Goal: Transaction & Acquisition: Purchase product/service

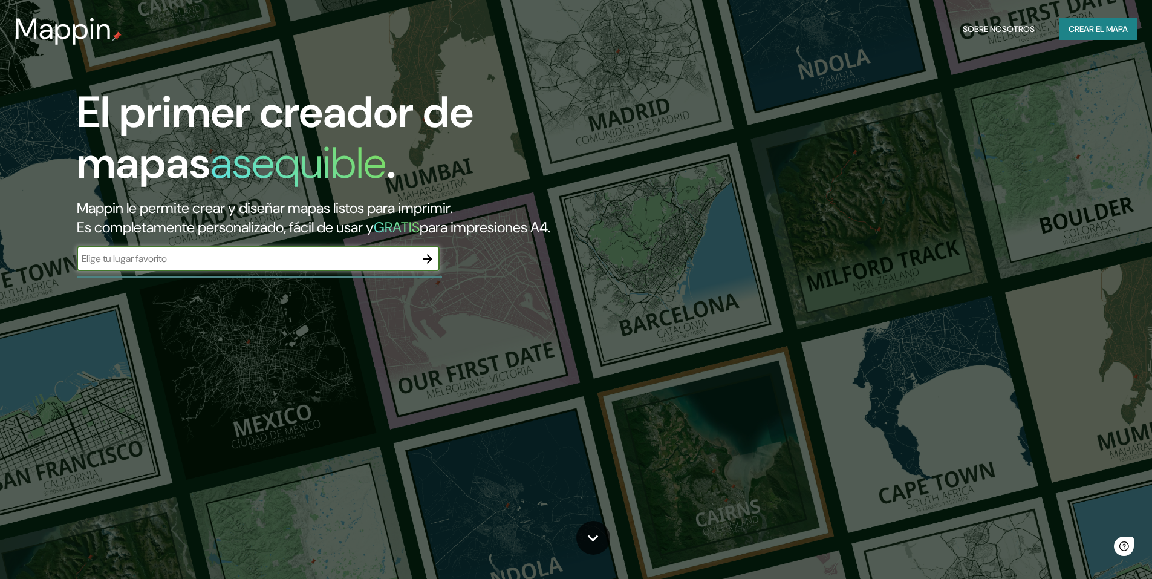
click at [378, 255] on input "text" at bounding box center [246, 259] width 339 height 14
type input "[GEOGRAPHIC_DATA]"
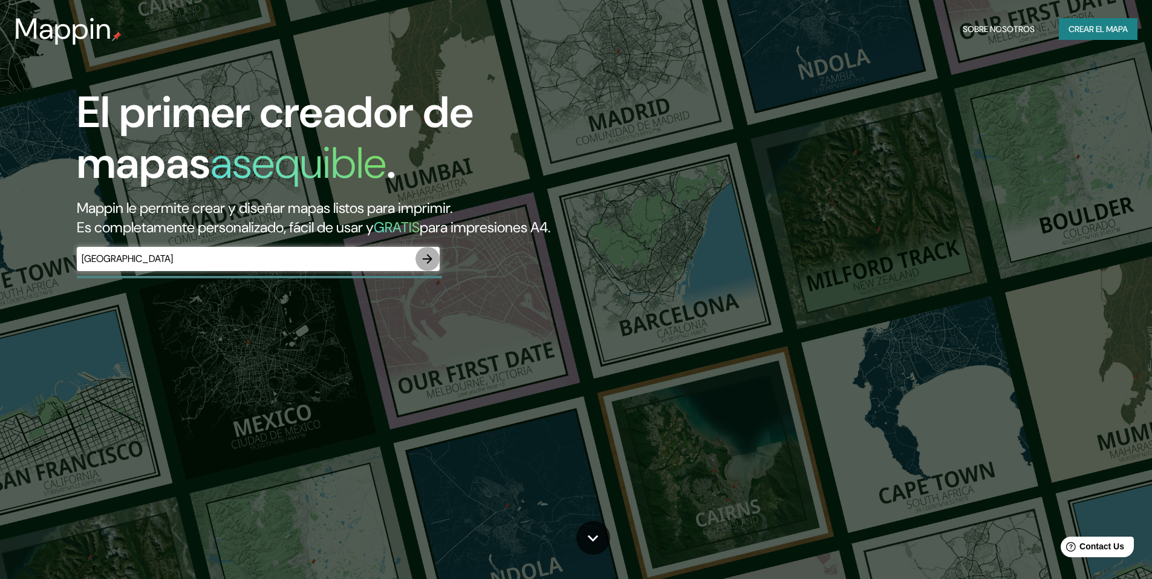
click at [421, 253] on icon "button" at bounding box center [427, 259] width 15 height 15
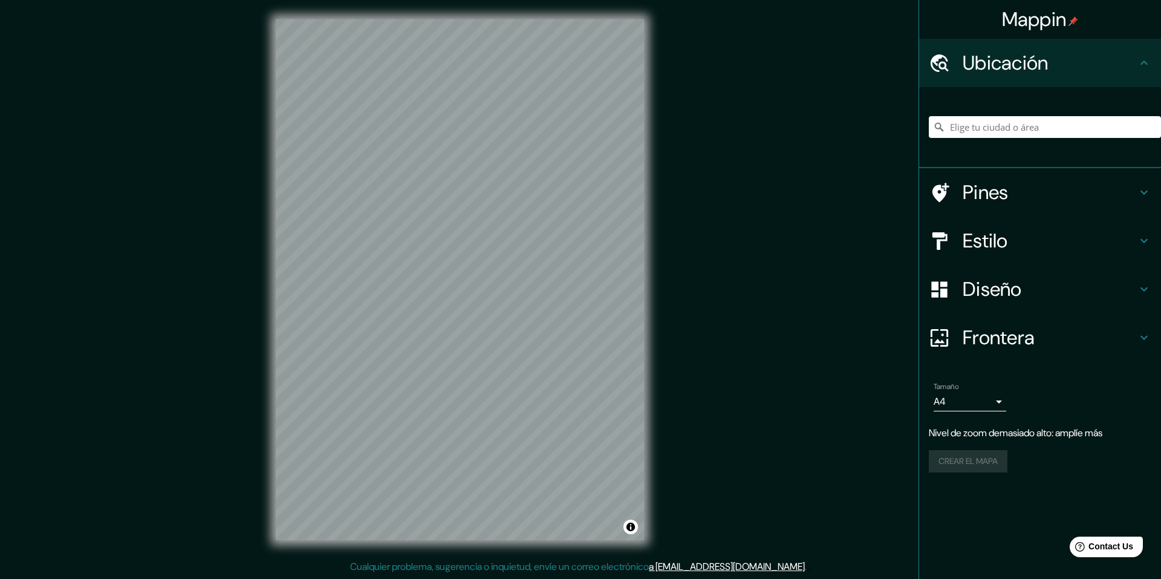
click at [649, 231] on div "© Mapbox © OpenStreetMap Improve this map" at bounding box center [459, 279] width 407 height 559
click at [988, 125] on input "Elige tu ciudad o área" at bounding box center [1045, 127] width 232 height 22
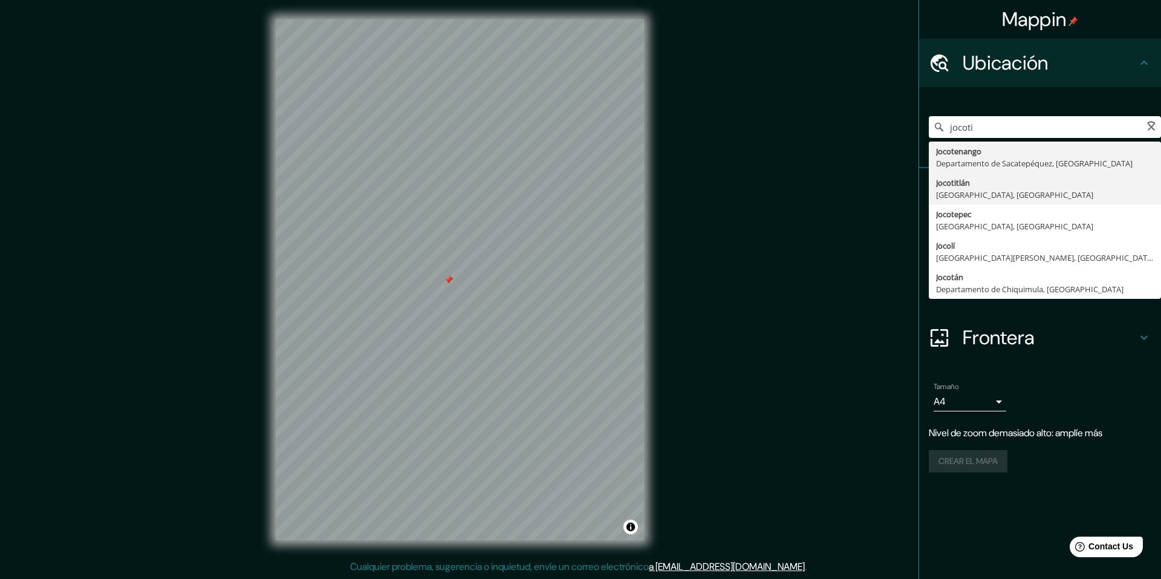
type input "Jocotitlán, [GEOGRAPHIC_DATA], [GEOGRAPHIC_DATA]"
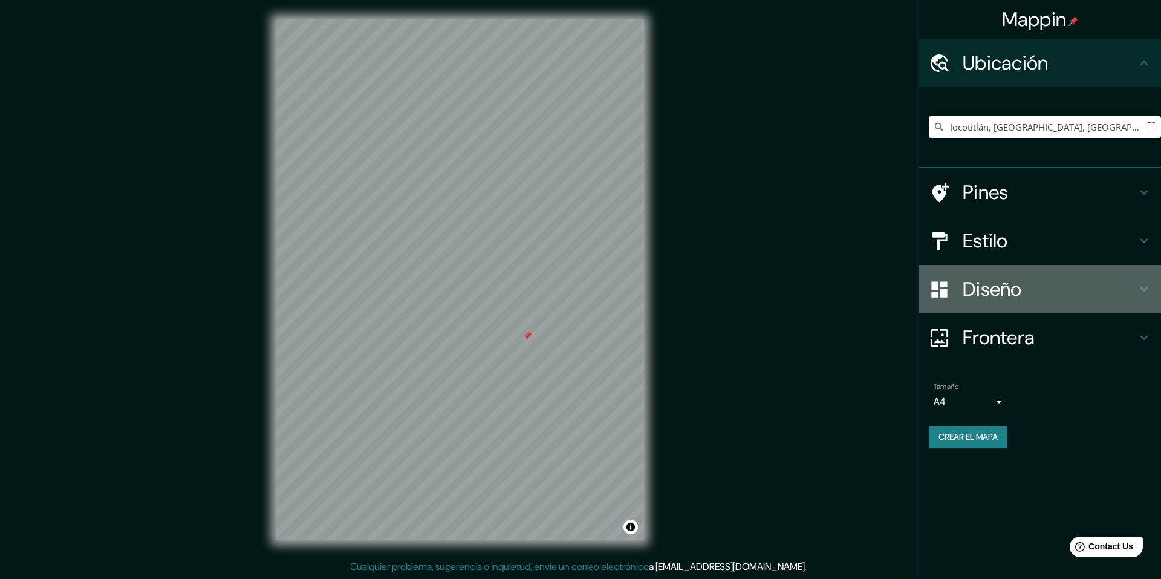
click at [1147, 284] on icon at bounding box center [1144, 289] width 15 height 15
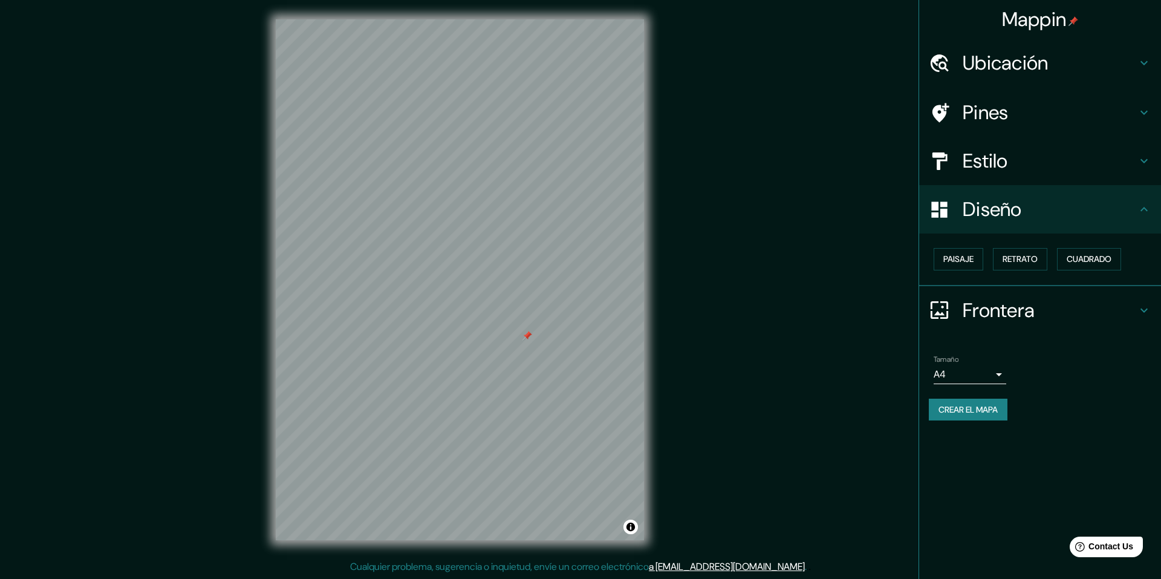
click at [1145, 217] on div "Diseño" at bounding box center [1040, 209] width 242 height 48
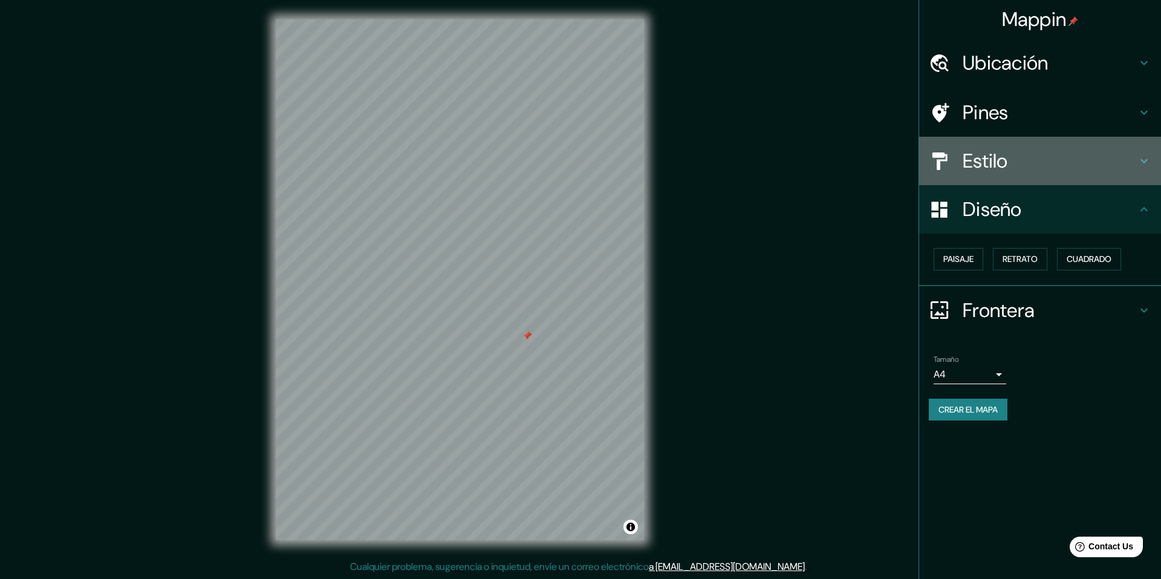
click at [1147, 160] on icon at bounding box center [1144, 161] width 7 height 4
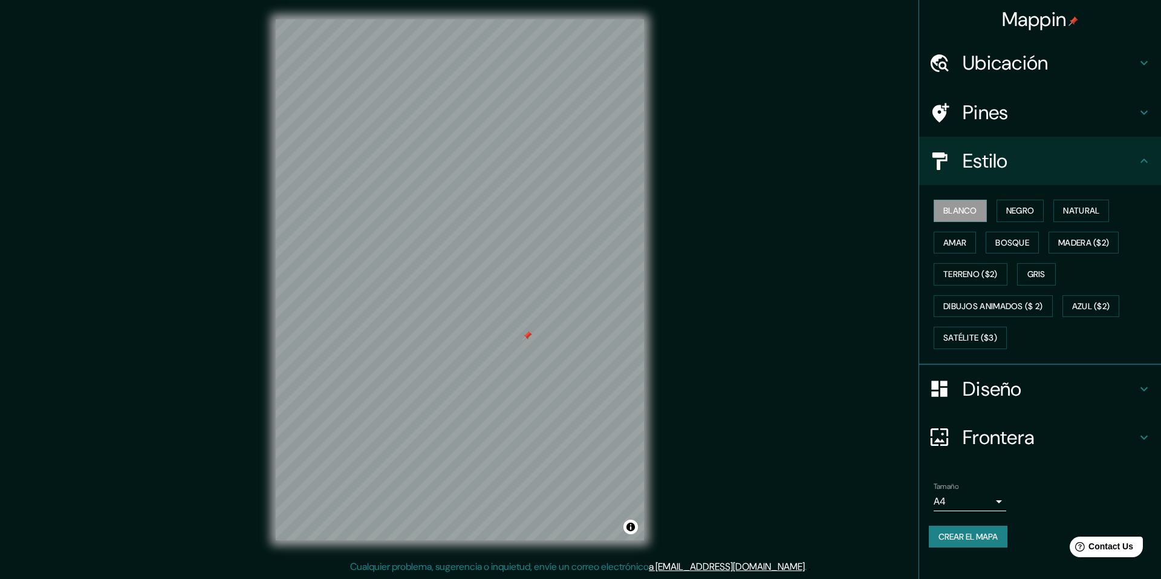
click at [1147, 160] on icon at bounding box center [1144, 161] width 15 height 15
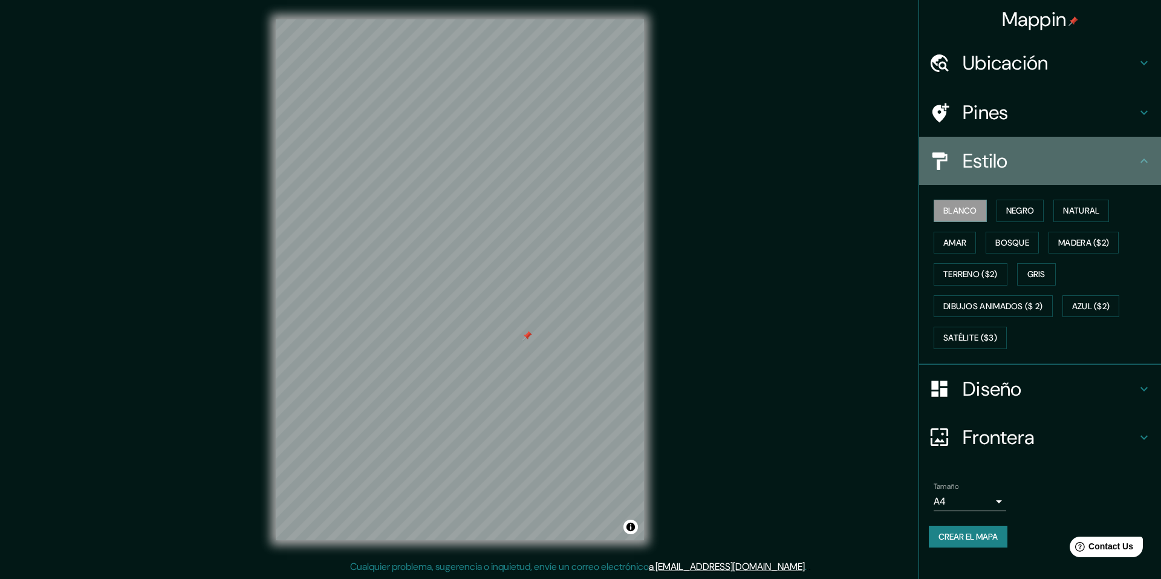
click at [1149, 157] on icon at bounding box center [1144, 161] width 15 height 15
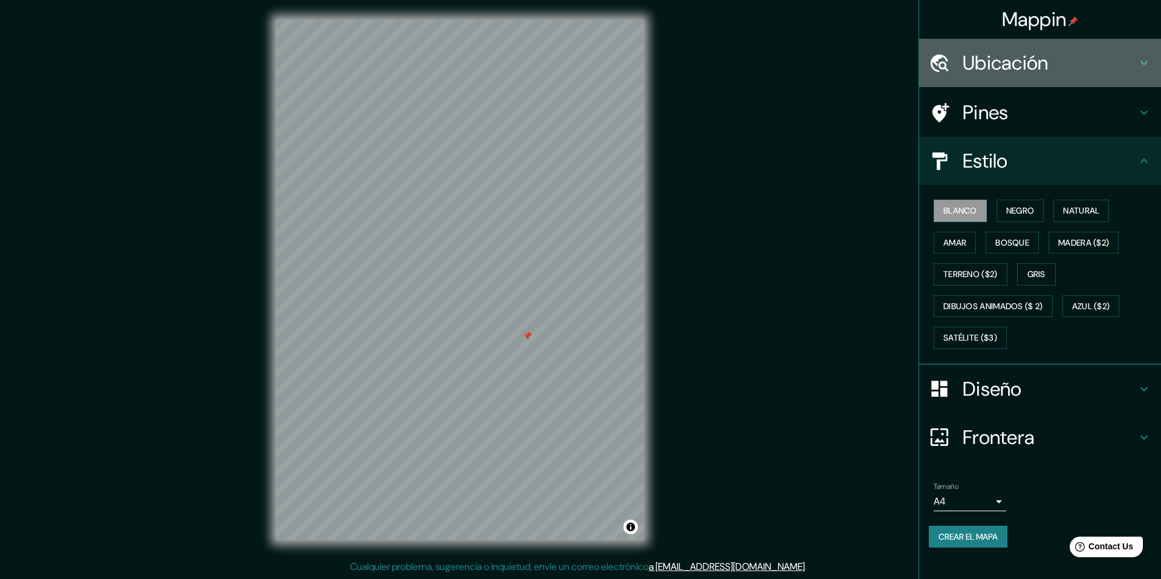
click at [1147, 58] on icon at bounding box center [1144, 63] width 15 height 15
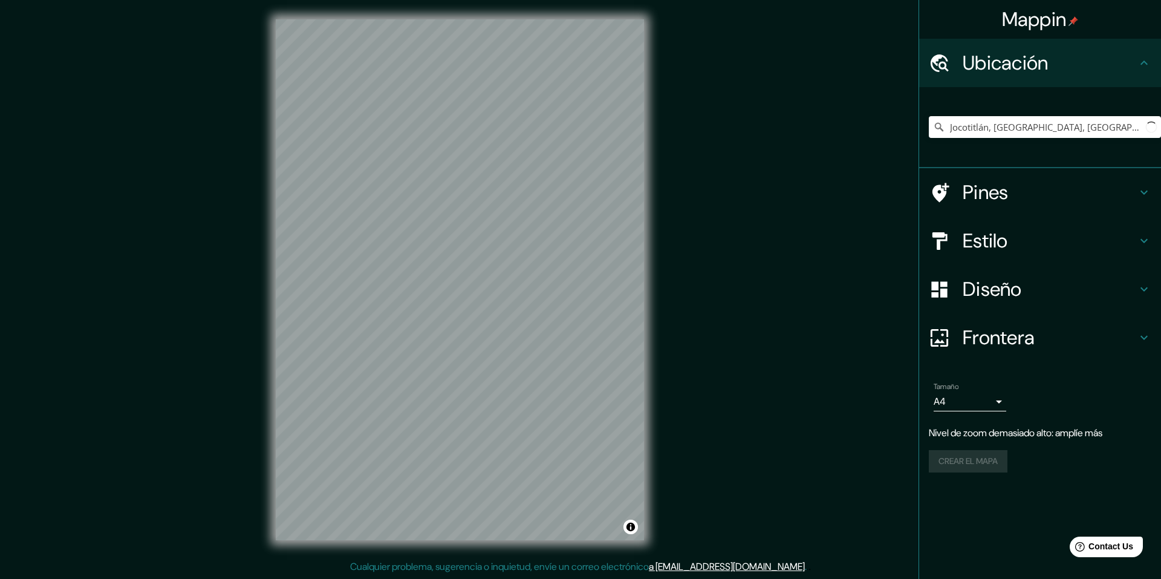
click at [780, 213] on div "Mappin Ubicación Jocotitlán, [GEOGRAPHIC_DATA], [GEOGRAPHIC_DATA] Pines Estilo …" at bounding box center [580, 289] width 1161 height 579
click at [787, 198] on div "Mappin Ubicación Jocotitlán, [GEOGRAPHIC_DATA], [GEOGRAPHIC_DATA] Pines Estilo …" at bounding box center [580, 289] width 1161 height 579
click at [843, 321] on div "Mappin Ubicación Jocotitlán, [GEOGRAPHIC_DATA], [GEOGRAPHIC_DATA] Pines Estilo …" at bounding box center [580, 289] width 1161 height 579
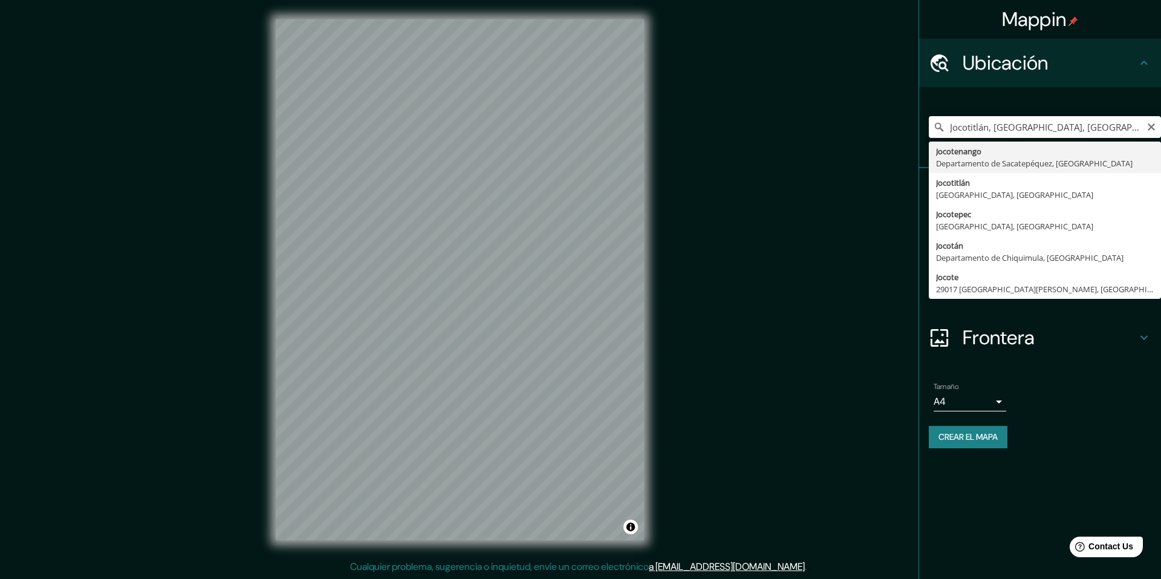
click at [999, 404] on body "Mappin Ubicación Jocotitlán, [GEOGRAPHIC_DATA], [GEOGRAPHIC_DATA] [GEOGRAPHIC_D…" at bounding box center [580, 289] width 1161 height 579
click at [1055, 390] on div at bounding box center [580, 289] width 1161 height 579
